Goal: Information Seeking & Learning: Find specific fact

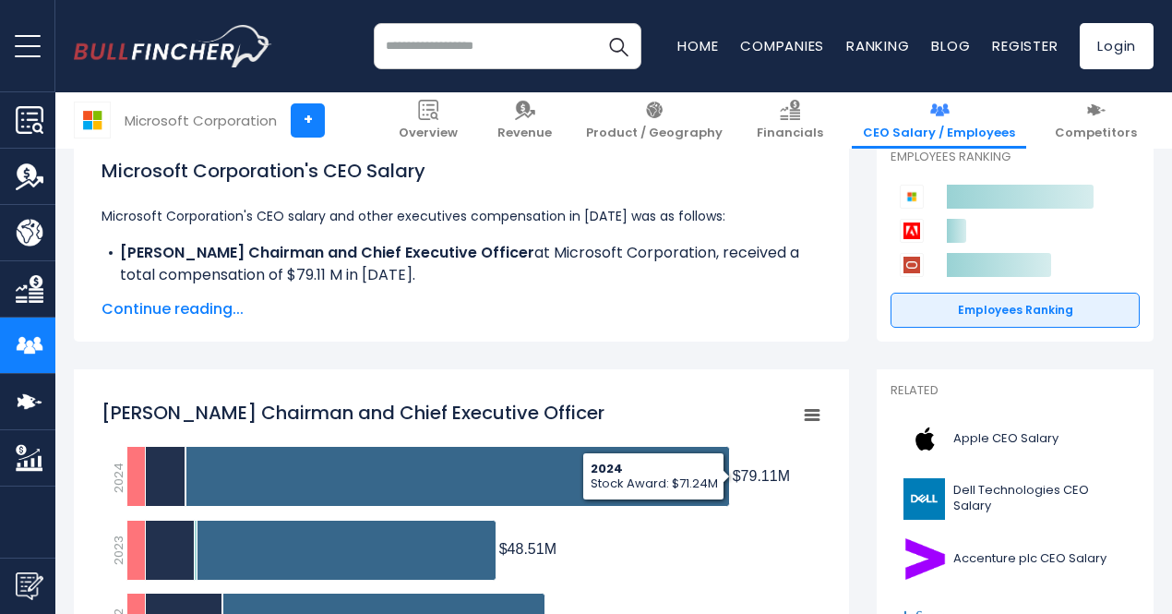
click at [193, 308] on span "Continue reading..." at bounding box center [462, 309] width 720 height 22
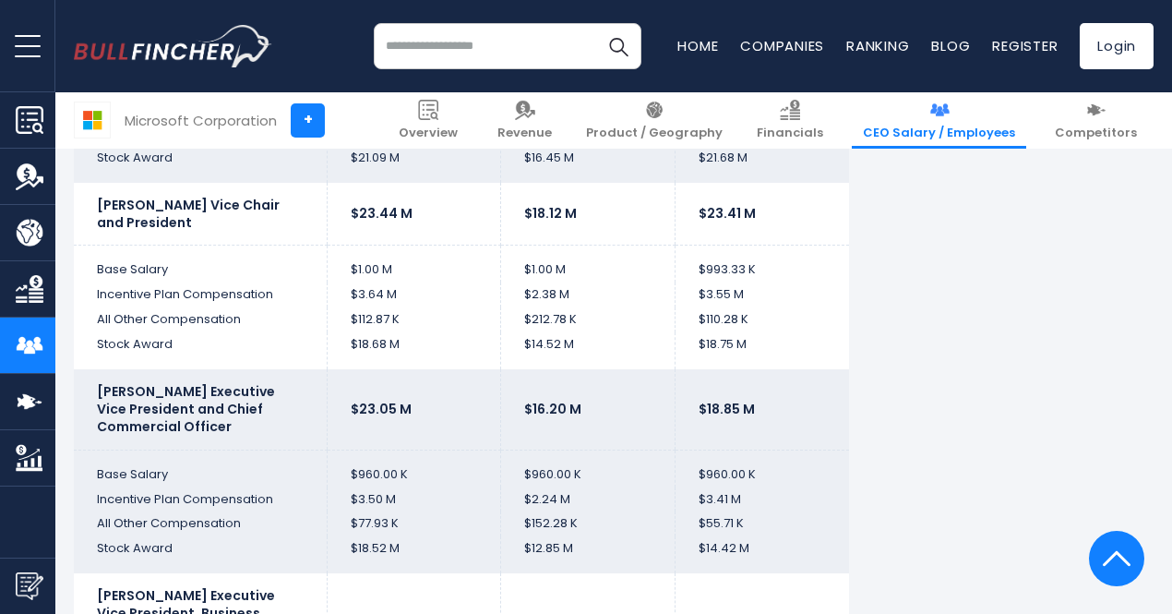
scroll to position [4153, 0]
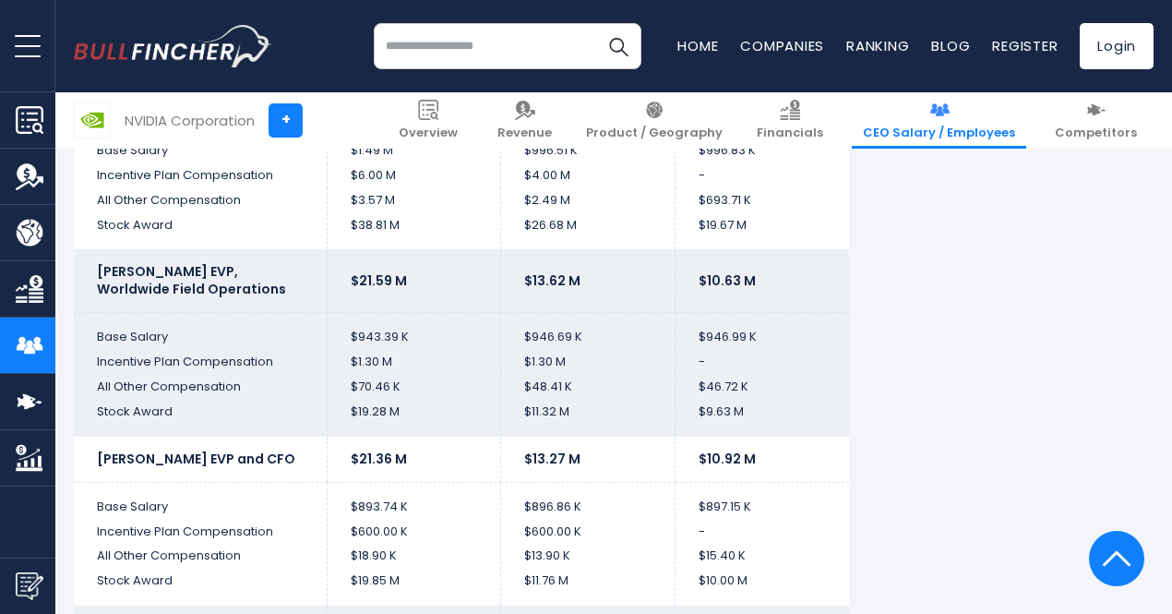
scroll to position [3692, 0]
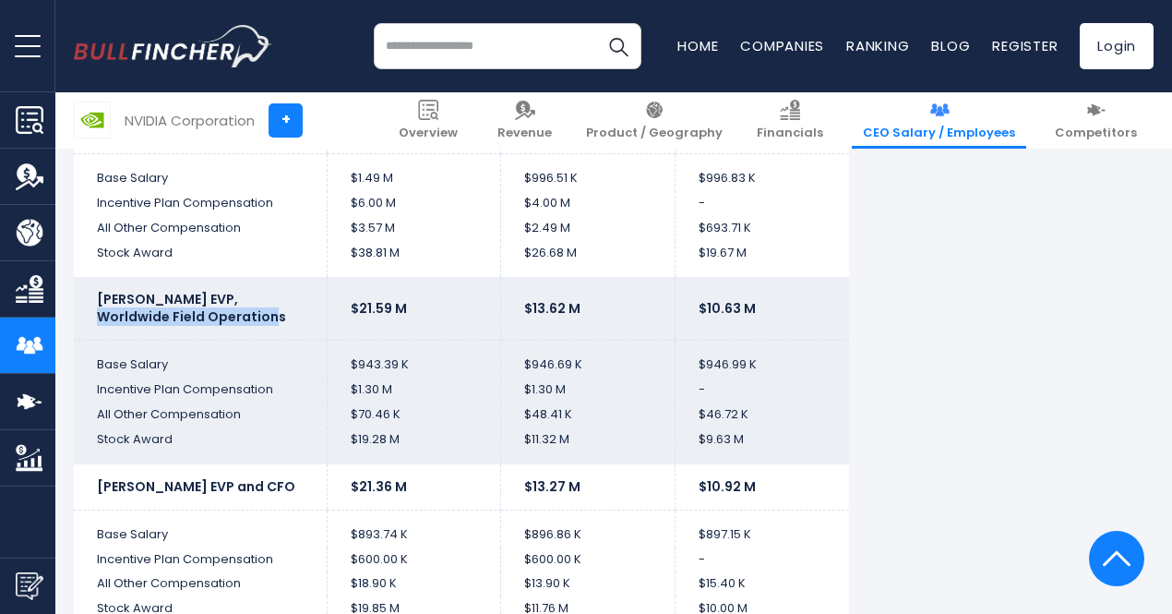
drag, startPoint x: 192, startPoint y: 297, endPoint x: 189, endPoint y: 309, distance: 12.3
click at [189, 309] on b "[PERSON_NAME] EVP, Worldwide Field Operations" at bounding box center [191, 308] width 189 height 36
copy b "Worldwide Field Operations"
click at [410, 363] on td "$943.39 K" at bounding box center [414, 359] width 174 height 37
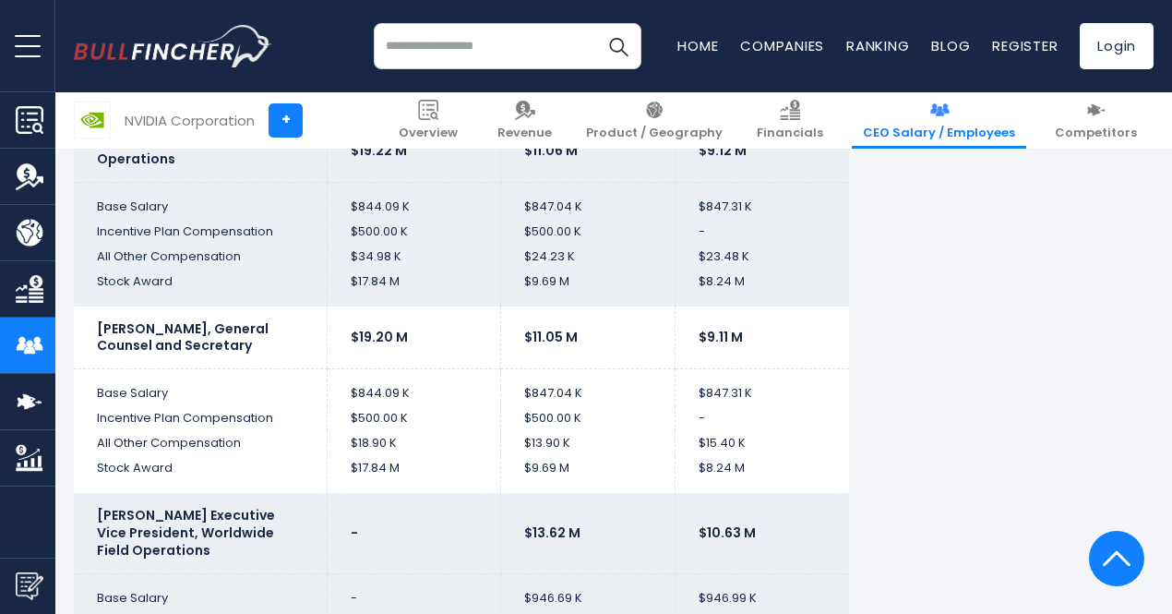
scroll to position [4245, 0]
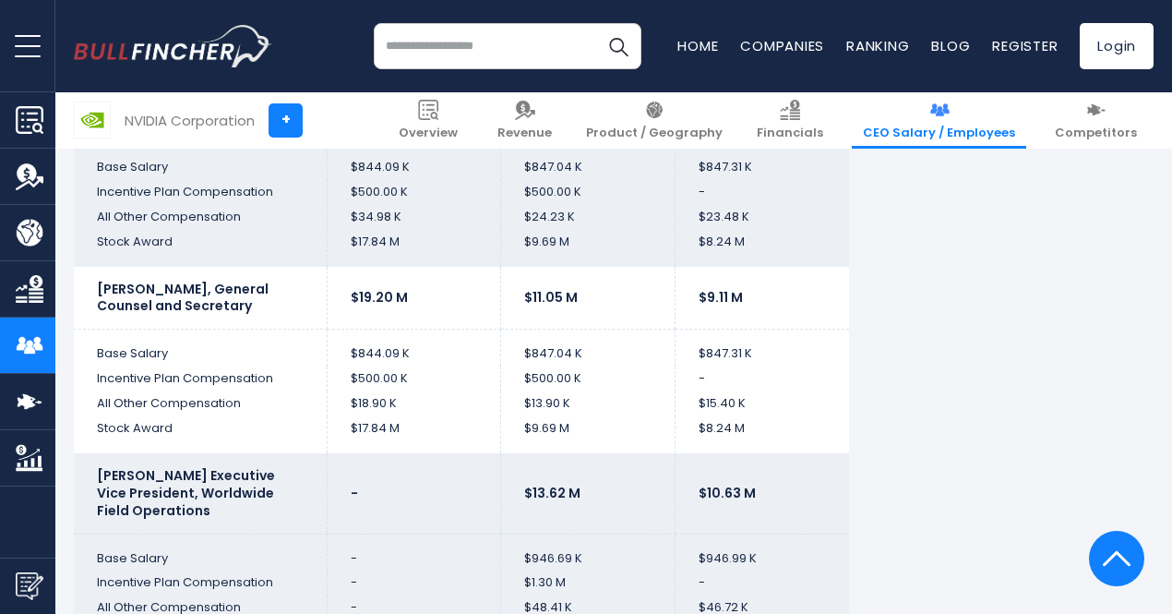
drag, startPoint x: 219, startPoint y: 284, endPoint x: 237, endPoint y: 297, distance: 22.5
click at [237, 297] on td "[PERSON_NAME], General Counsel and Secretary" at bounding box center [200, 298] width 253 height 63
copy b "General Counsel and Secretary"
click at [748, 401] on td "$15.40 K" at bounding box center [762, 403] width 174 height 25
